Goal: Task Accomplishment & Management: Use online tool/utility

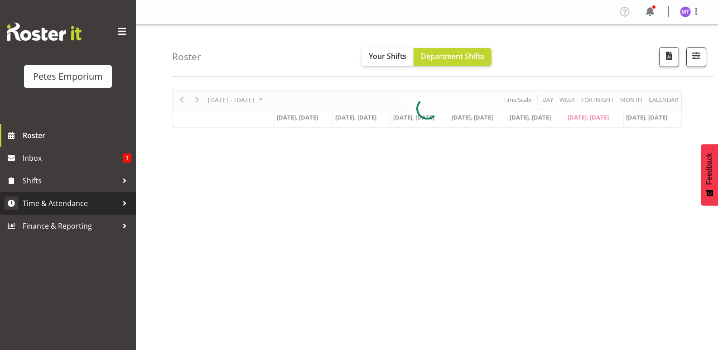
click at [97, 200] on span "Time & Attendance" at bounding box center [70, 203] width 95 height 14
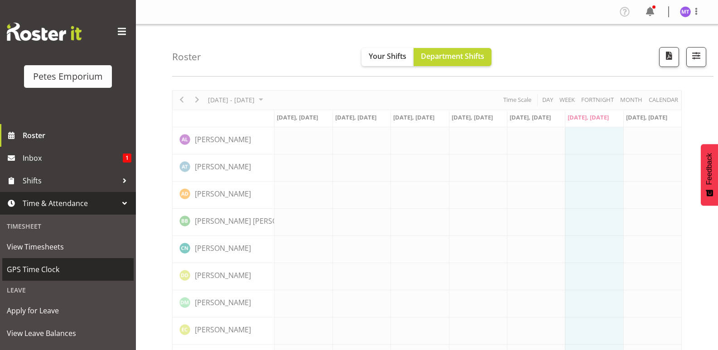
click at [45, 264] on span "GPS Time Clock" at bounding box center [68, 270] width 122 height 14
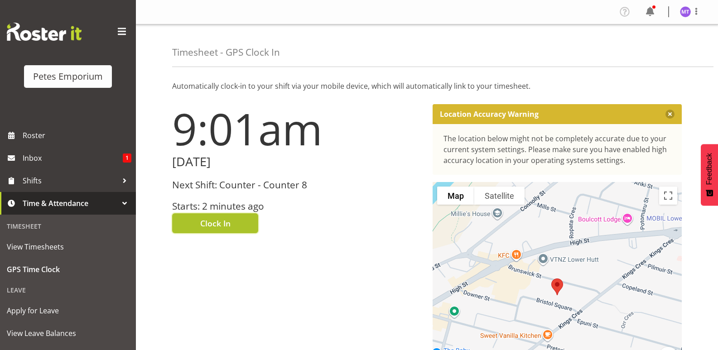
click at [230, 222] on button "Clock In" at bounding box center [215, 223] width 86 height 20
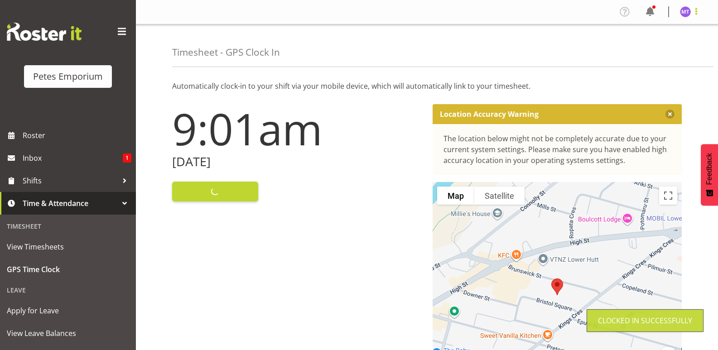
click at [698, 11] on span at bounding box center [695, 11] width 11 height 11
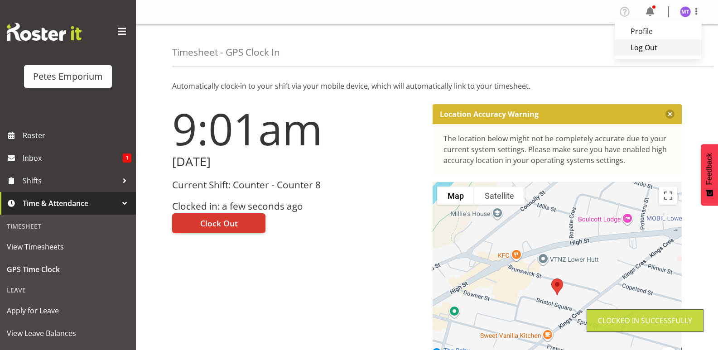
click at [674, 47] on link "Log Out" at bounding box center [657, 47] width 87 height 16
